Goal: Task Accomplishment & Management: Manage account settings

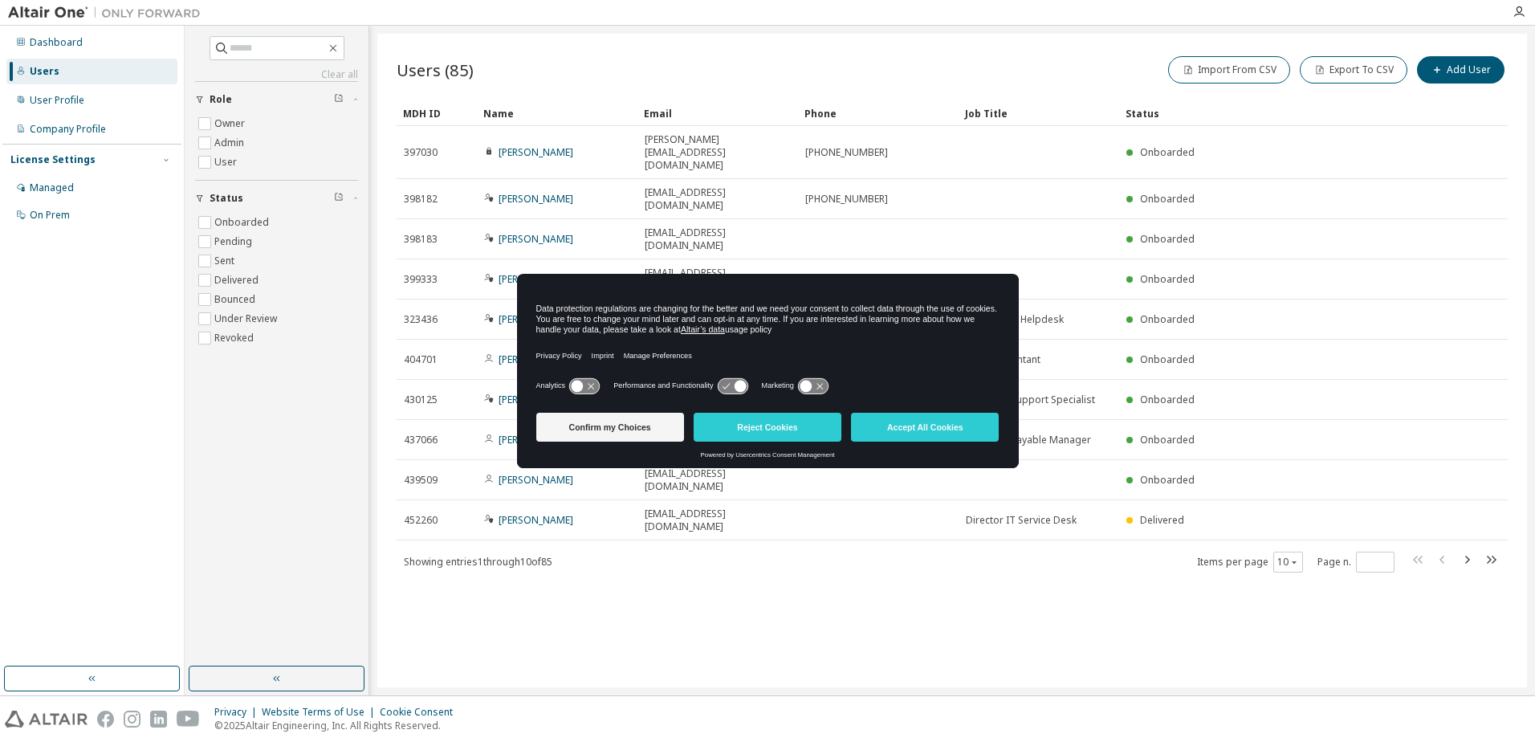
drag, startPoint x: 922, startPoint y: 423, endPoint x: 913, endPoint y: 418, distance: 10.1
click at [922, 423] on button "Accept All Cookies" at bounding box center [925, 427] width 148 height 29
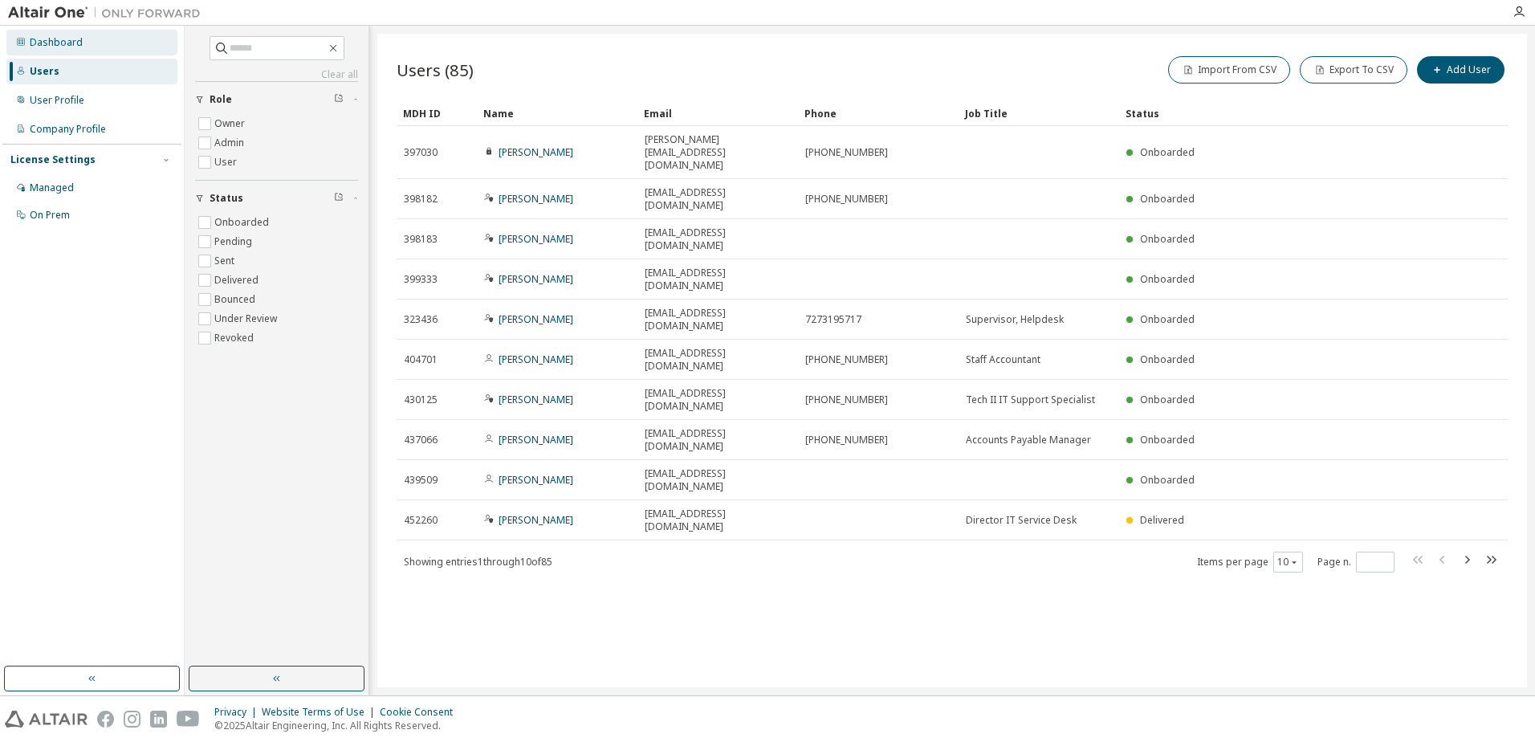
click at [37, 42] on div "Dashboard" at bounding box center [56, 42] width 53 height 13
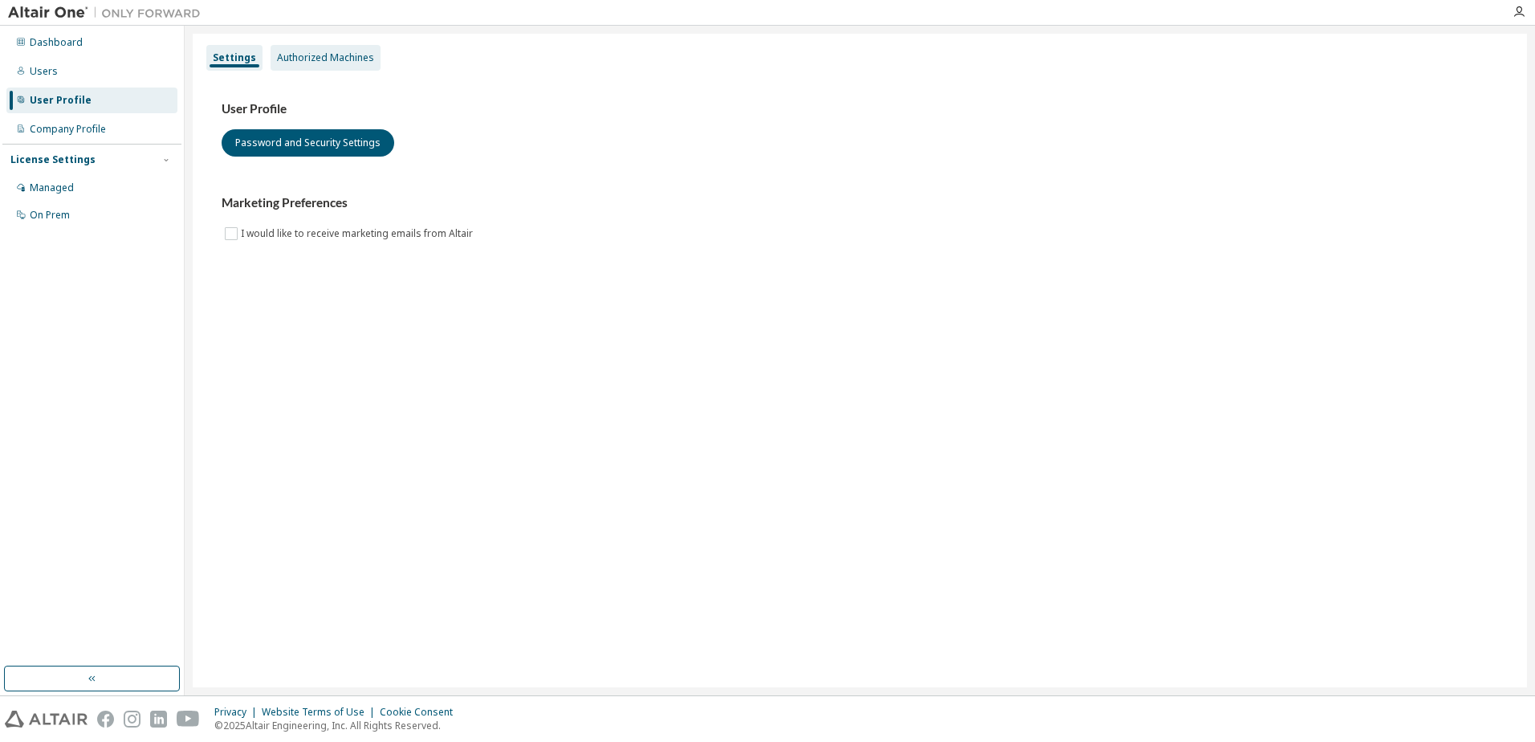
click at [351, 50] on div "Authorized Machines" at bounding box center [326, 58] width 110 height 26
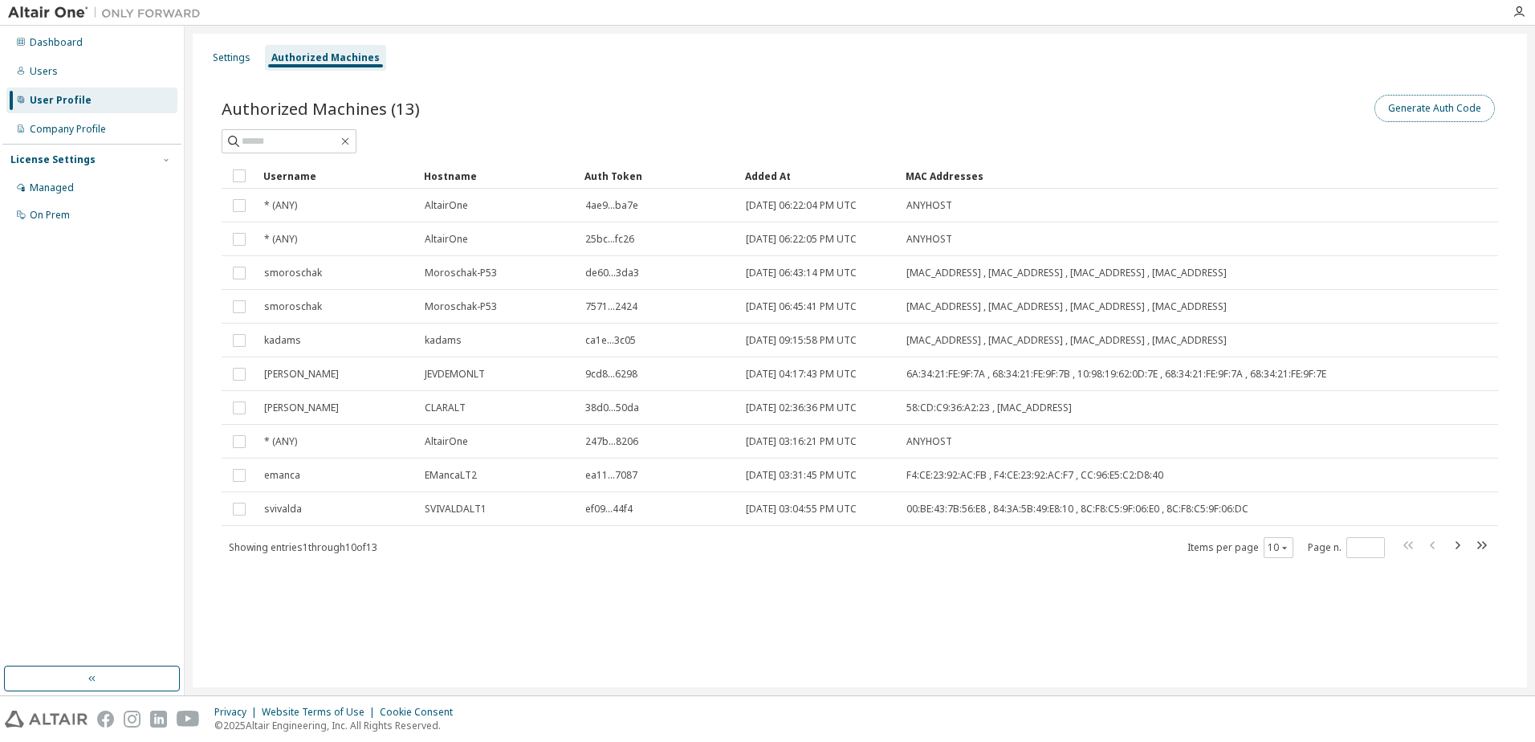
click at [1428, 109] on button "Generate Auth Code" at bounding box center [1435, 108] width 120 height 27
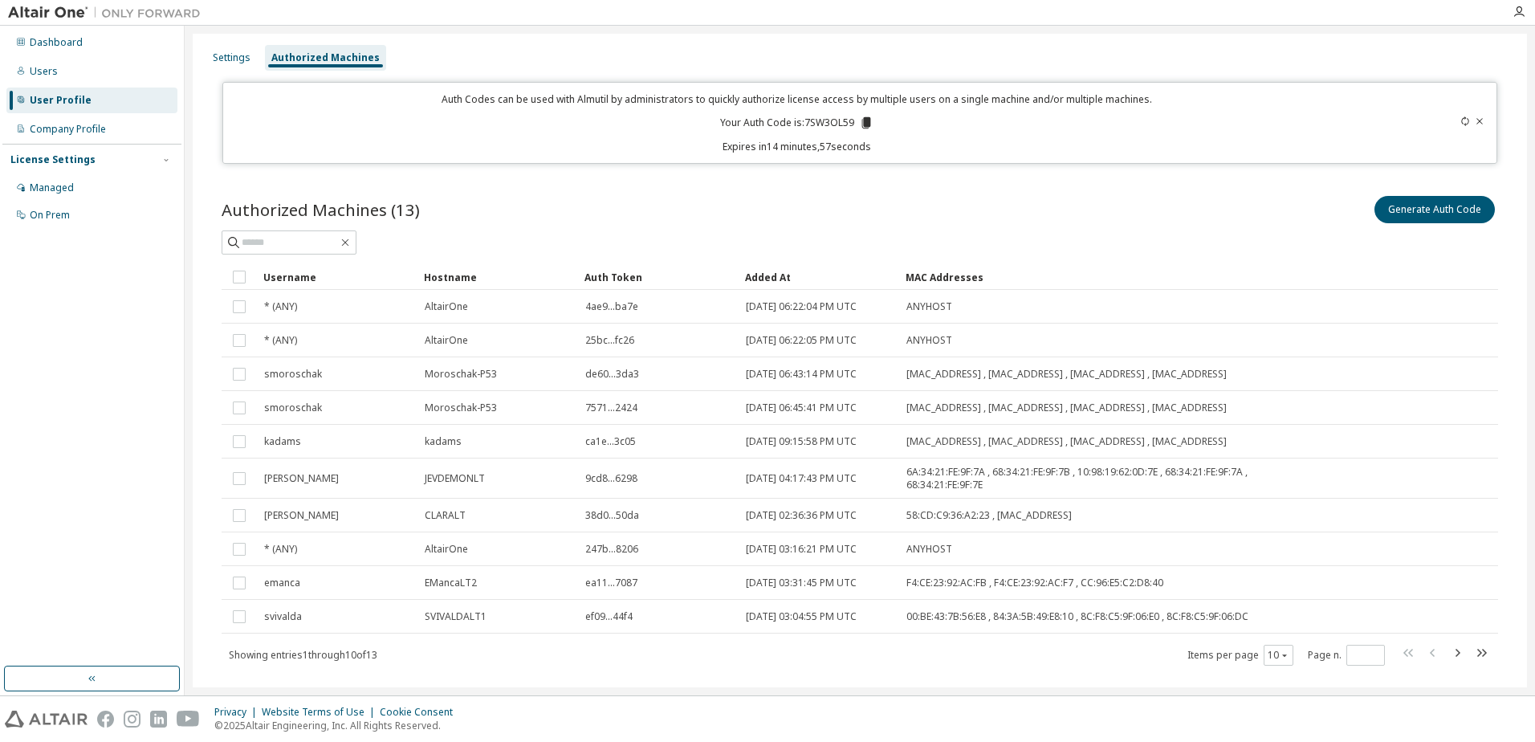
click at [865, 124] on icon at bounding box center [866, 122] width 9 height 11
